Goal: Transaction & Acquisition: Purchase product/service

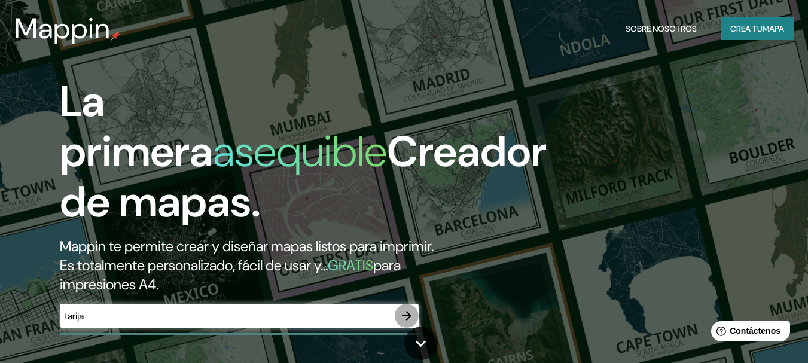
click at [409, 313] on icon "button" at bounding box center [406, 315] width 14 height 14
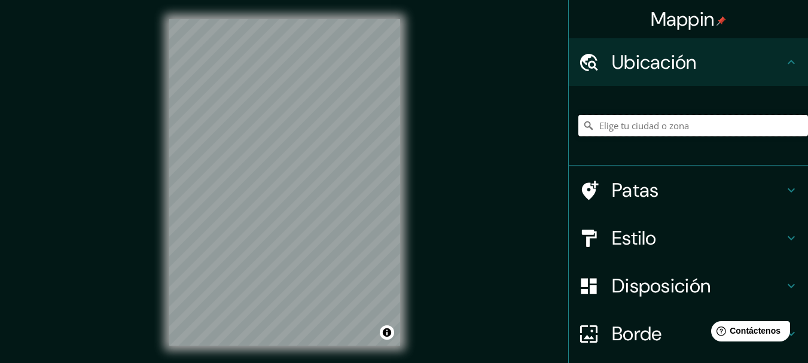
click at [641, 132] on input "Elige tu ciudad o zona" at bounding box center [693, 126] width 230 height 22
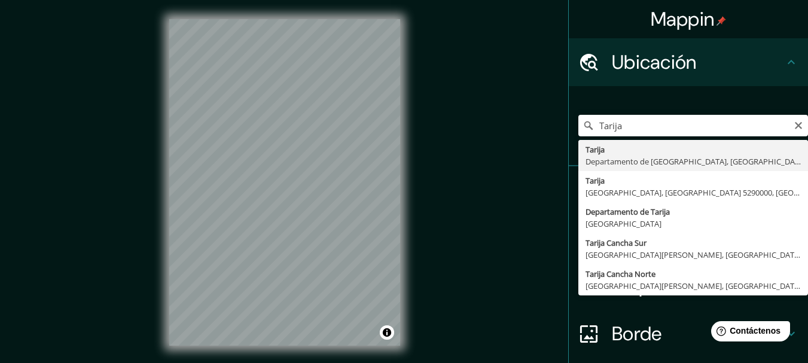
type input "Tarija, [GEOGRAPHIC_DATA], [GEOGRAPHIC_DATA]"
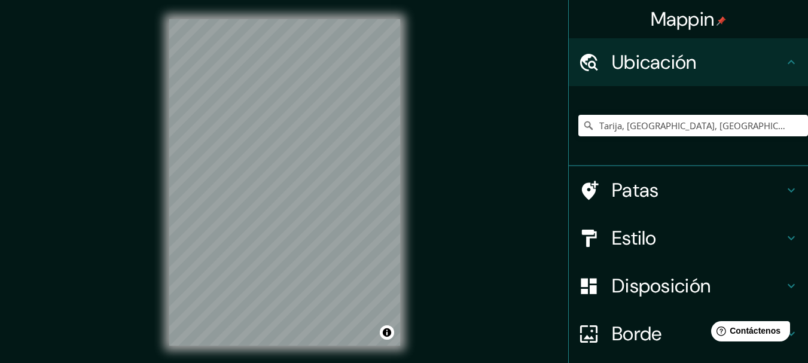
click at [786, 243] on icon at bounding box center [791, 238] width 14 height 14
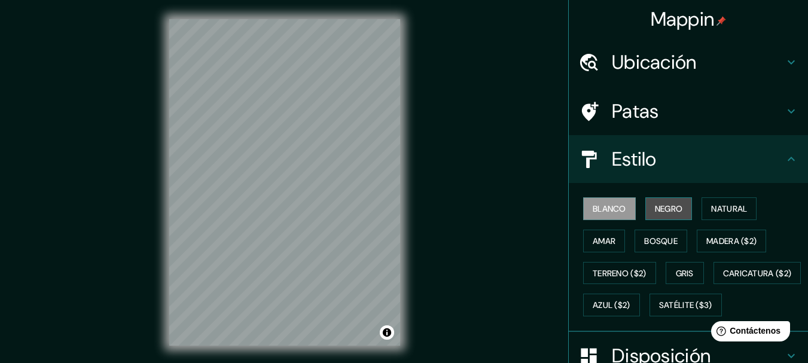
click at [662, 211] on font "Negro" at bounding box center [669, 208] width 28 height 11
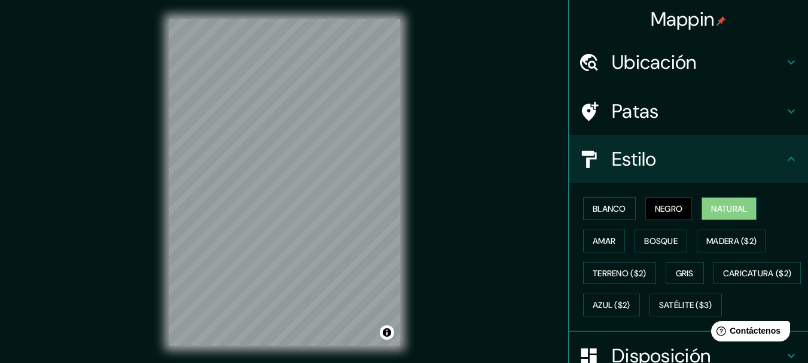
click at [711, 201] on font "Natural" at bounding box center [729, 209] width 36 height 16
click at [663, 240] on font "Bosque" at bounding box center [660, 241] width 33 height 11
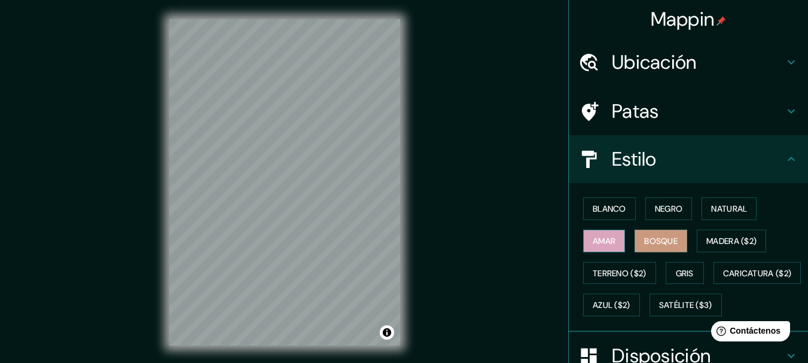
click at [601, 242] on font "Amar" at bounding box center [603, 241] width 23 height 11
click at [686, 264] on button "Gris" at bounding box center [684, 273] width 38 height 23
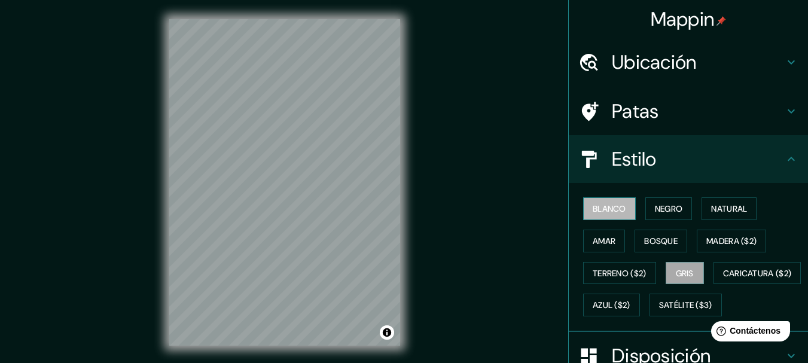
click at [610, 210] on font "Blanco" at bounding box center [608, 208] width 33 height 11
click at [645, 207] on button "Negro" at bounding box center [668, 208] width 47 height 23
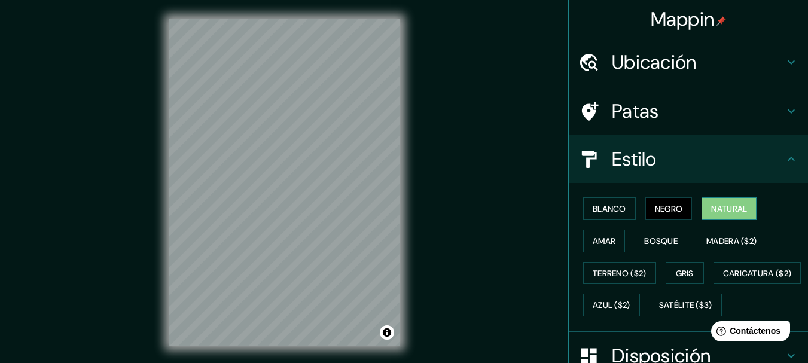
click at [714, 213] on font "Natural" at bounding box center [729, 208] width 36 height 11
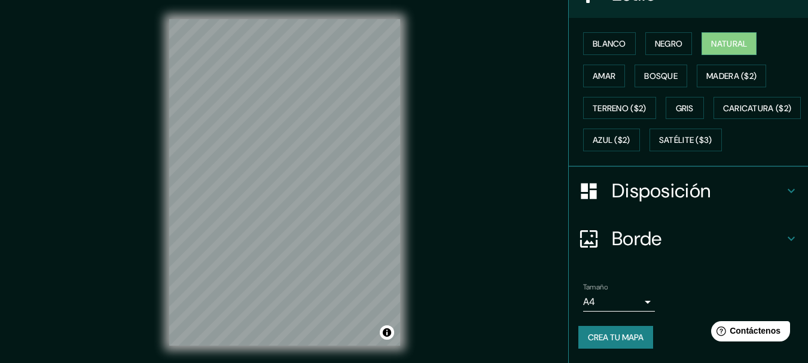
click at [784, 195] on icon at bounding box center [791, 191] width 14 height 14
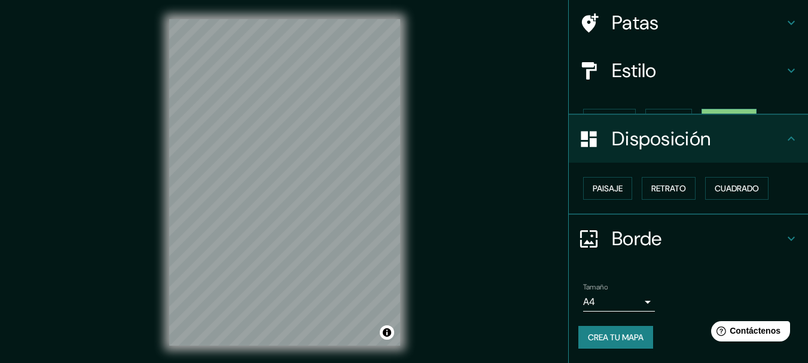
scroll to position [68, 0]
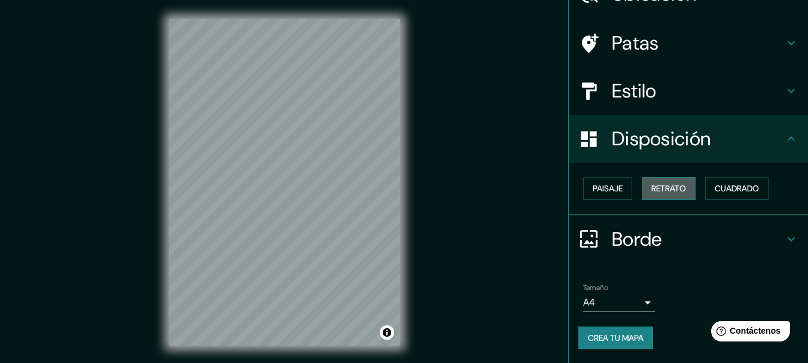
click at [671, 193] on font "Retrato" at bounding box center [668, 188] width 35 height 11
click at [604, 188] on font "Paisaje" at bounding box center [607, 188] width 30 height 11
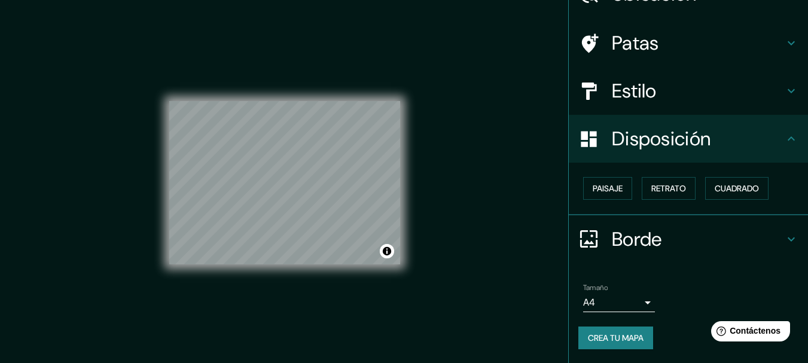
click at [640, 335] on button "Crea tu mapa" at bounding box center [615, 337] width 75 height 23
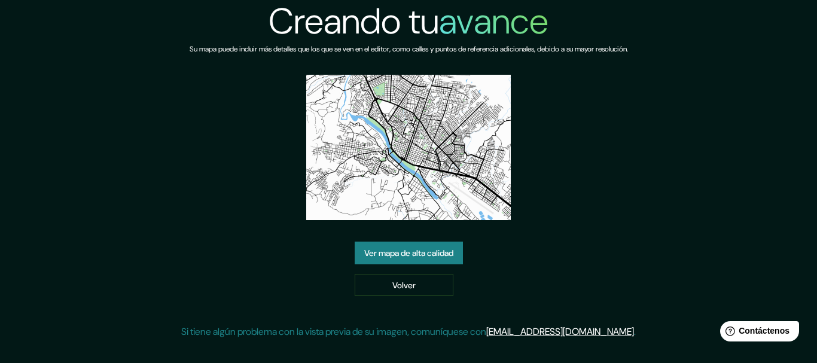
click at [447, 253] on font "Ver mapa de alta calidad" at bounding box center [408, 252] width 89 height 11
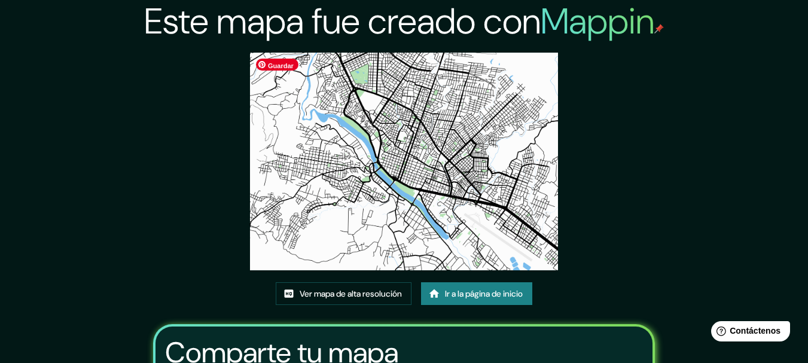
click at [466, 164] on img at bounding box center [404, 162] width 308 height 218
